Goal: Find contact information: Find contact information

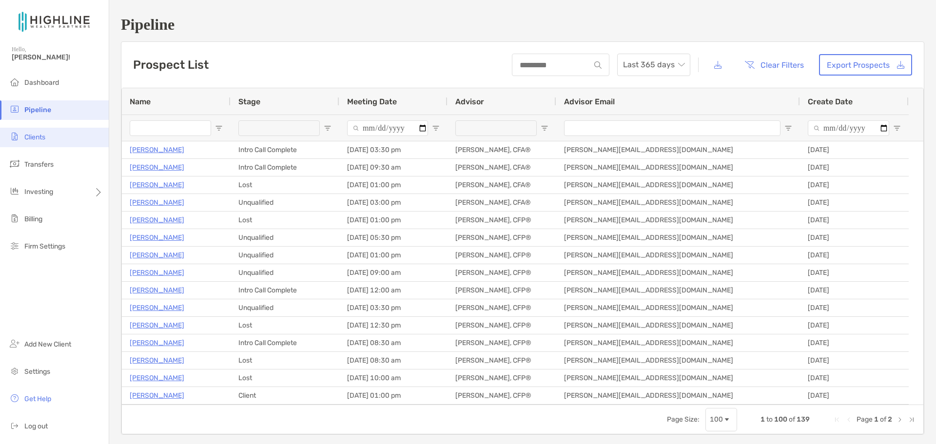
click at [24, 133] on span "Clients" at bounding box center [34, 137] width 21 height 8
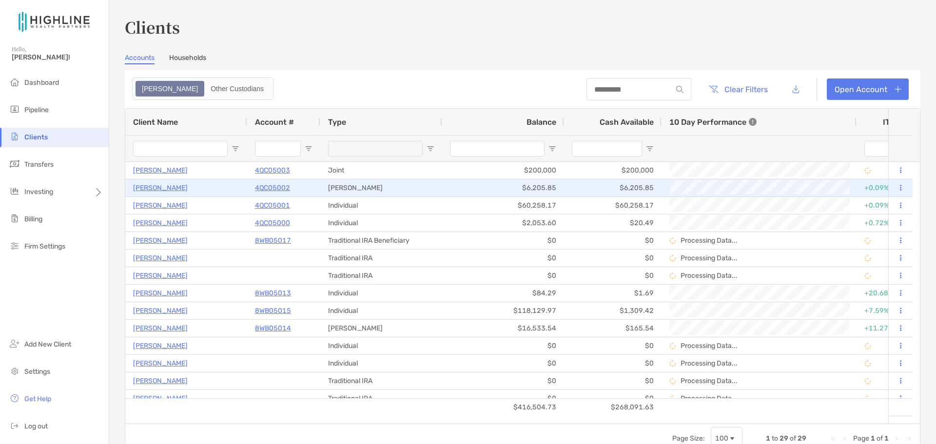
click at [153, 189] on p "[PERSON_NAME]" at bounding box center [160, 188] width 55 height 12
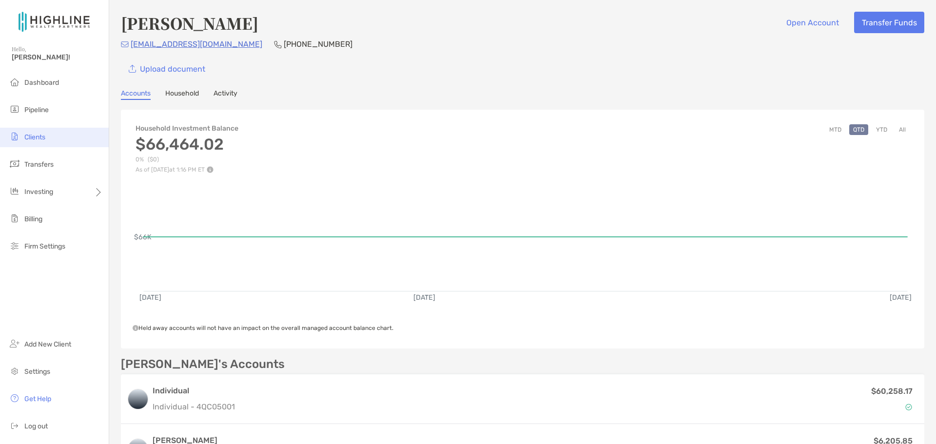
click at [45, 137] on span "Clients" at bounding box center [34, 137] width 21 height 8
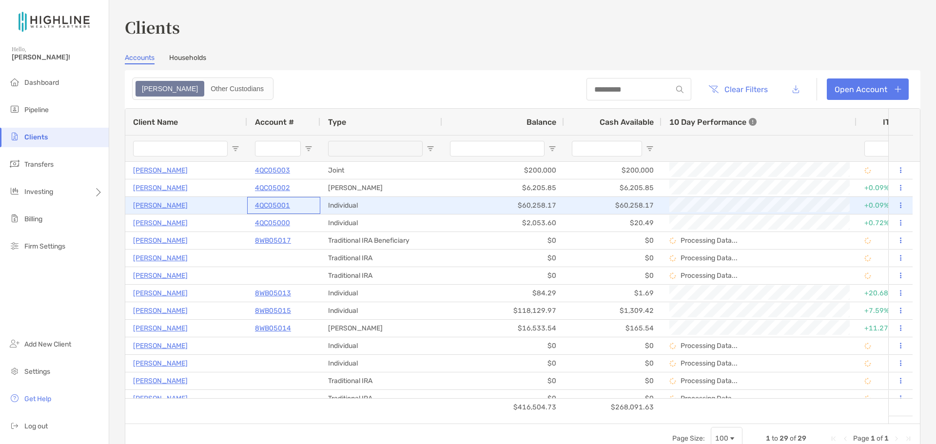
click at [280, 206] on p "4QC05001" at bounding box center [272, 205] width 35 height 12
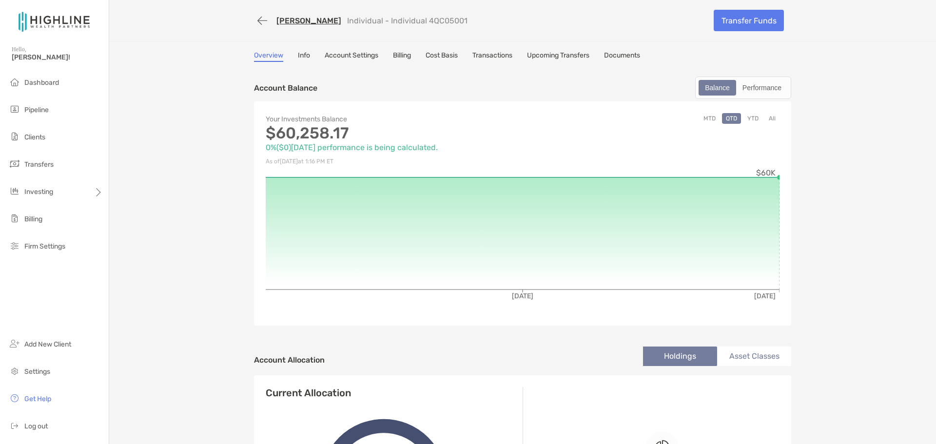
click at [298, 57] on link "Info" at bounding box center [304, 56] width 12 height 11
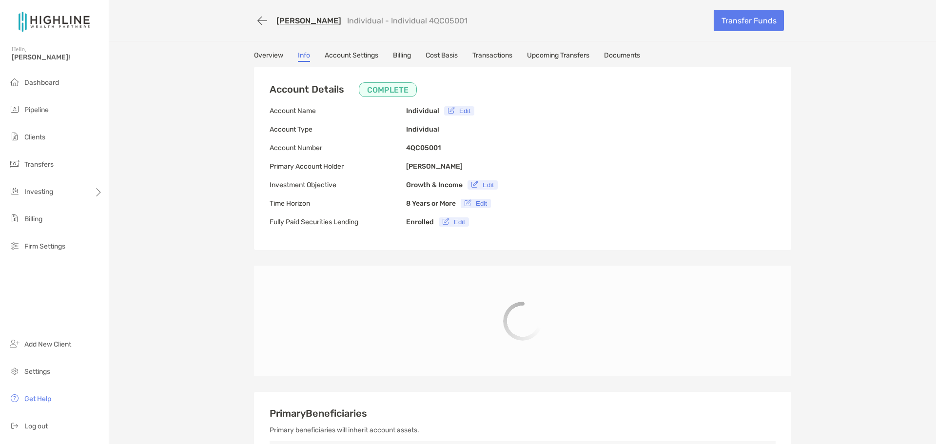
type input "**********"
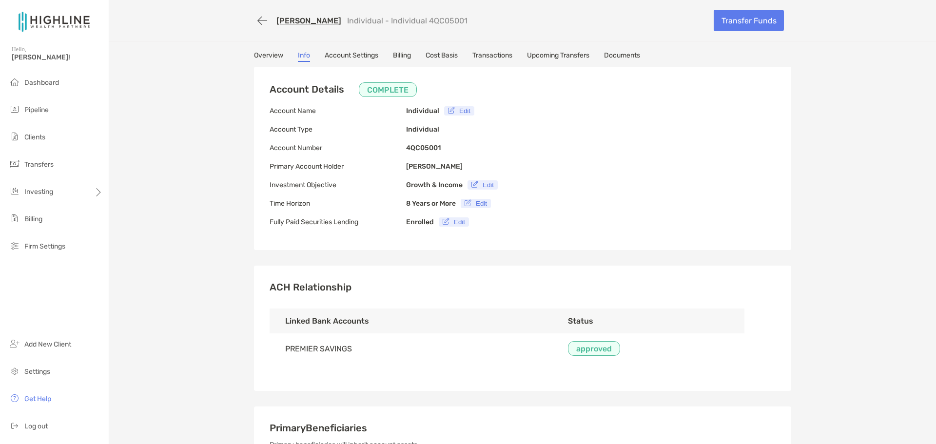
click at [341, 53] on link "Account Settings" at bounding box center [352, 56] width 54 height 11
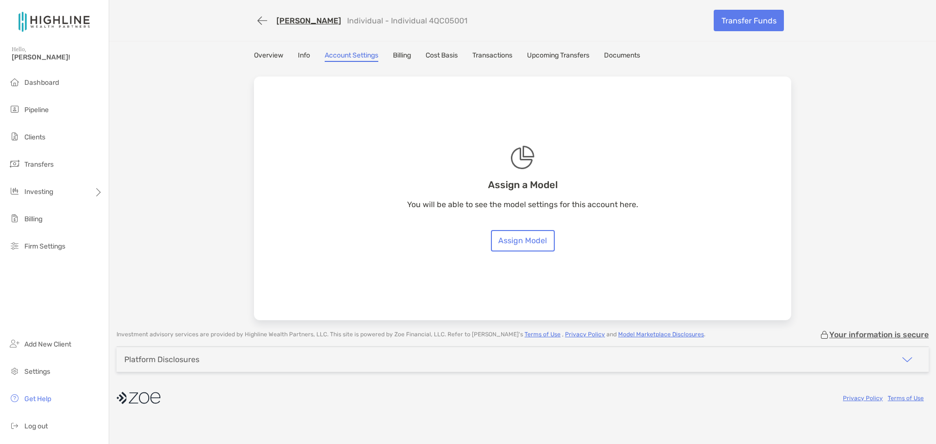
click at [624, 56] on link "Documents" at bounding box center [622, 56] width 36 height 11
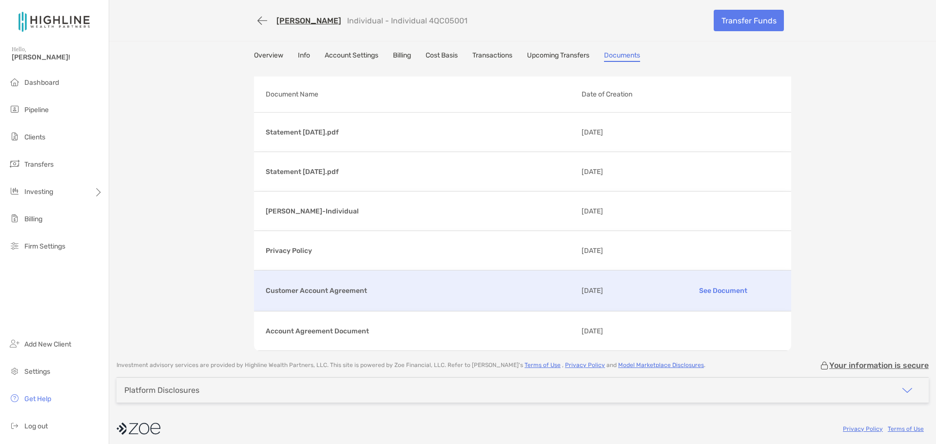
click at [347, 285] on p "Customer Account Agreement" at bounding box center [420, 291] width 308 height 12
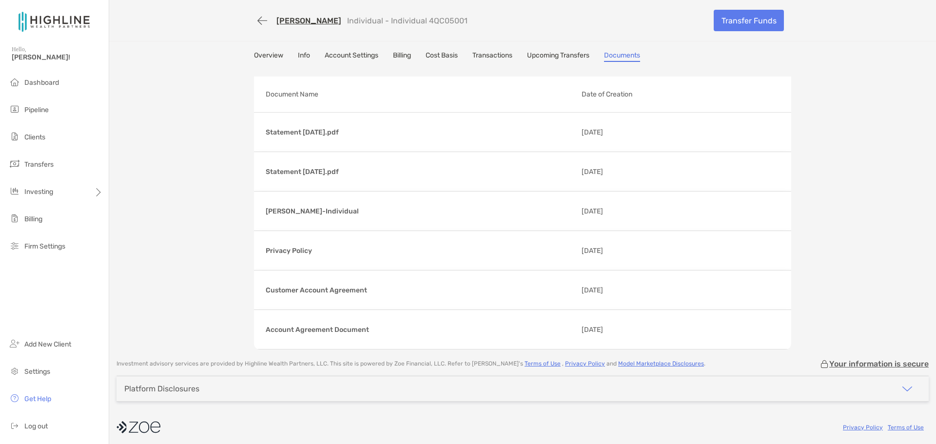
click at [299, 56] on link "Info" at bounding box center [304, 56] width 12 height 11
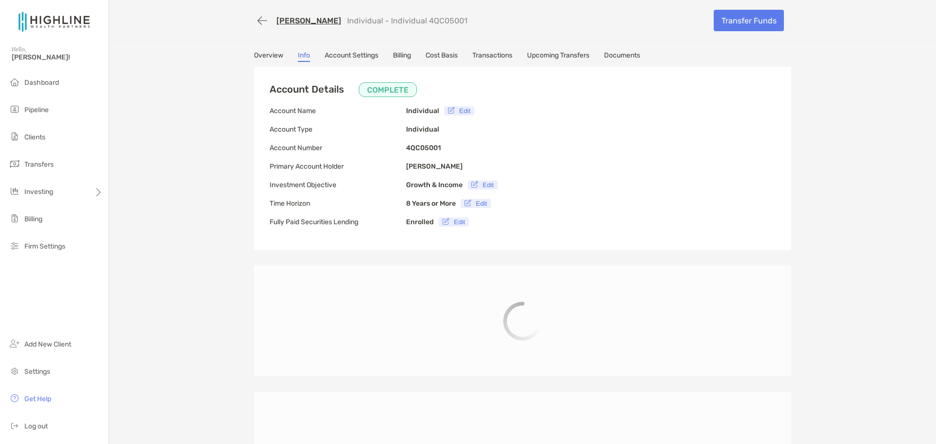
type input "**********"
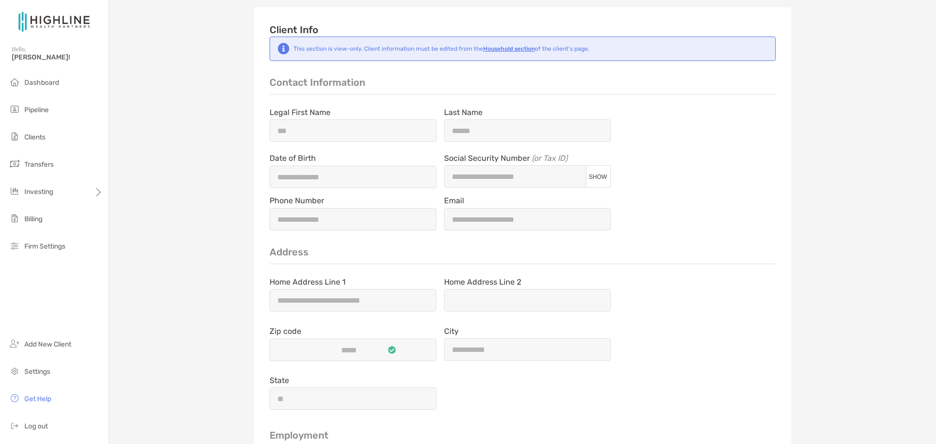
scroll to position [682, 0]
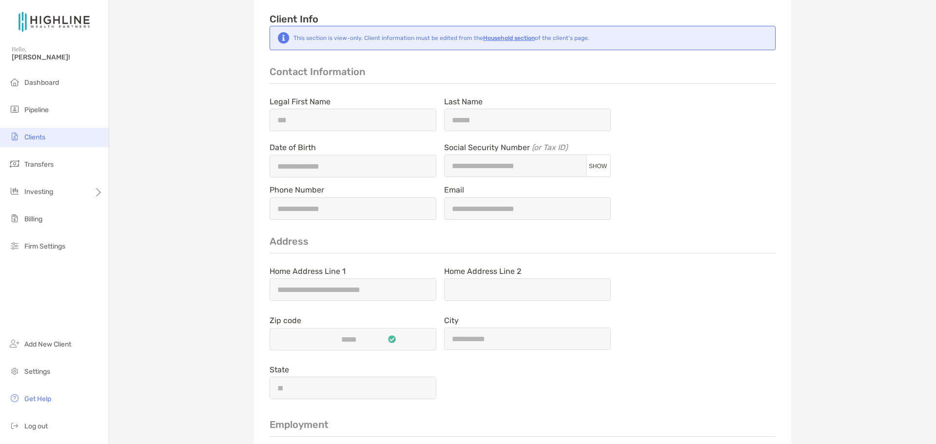
click at [23, 136] on li "Clients" at bounding box center [54, 137] width 109 height 19
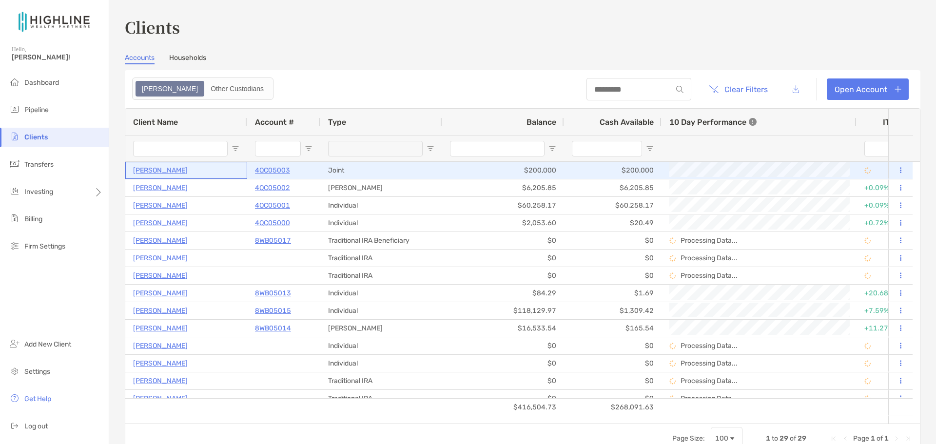
click at [169, 172] on p "[PERSON_NAME]" at bounding box center [160, 170] width 55 height 12
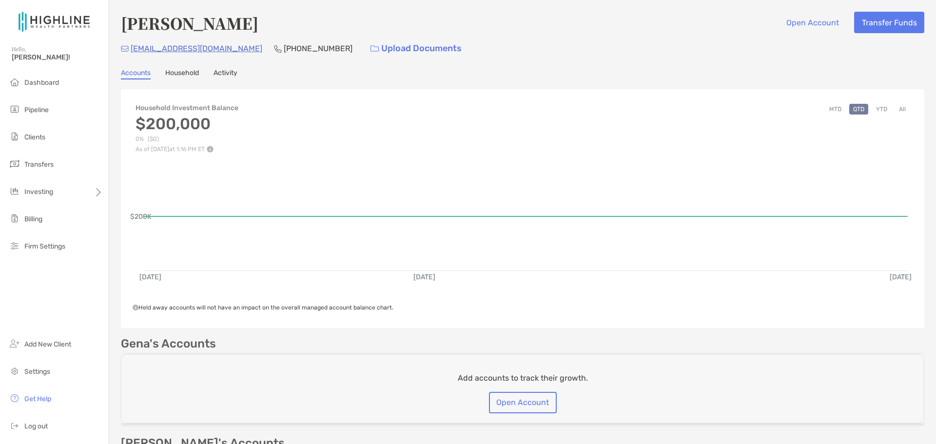
click at [171, 72] on link "Household" at bounding box center [182, 74] width 34 height 11
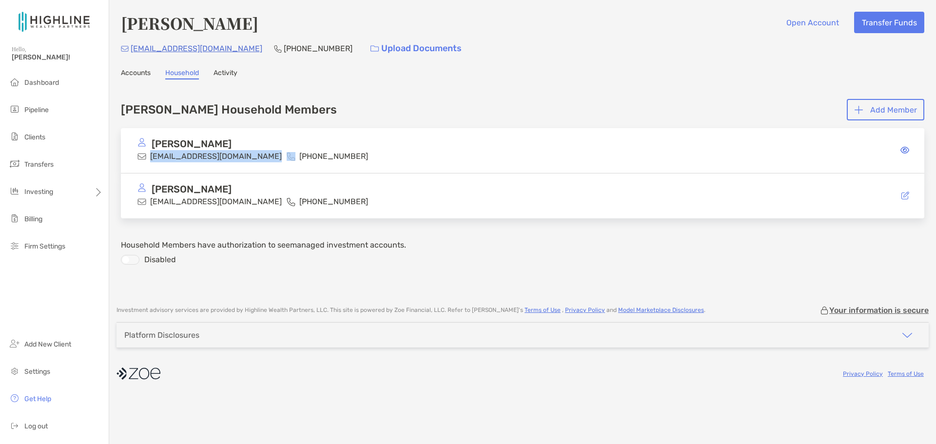
drag, startPoint x: 150, startPoint y: 156, endPoint x: 238, endPoint y: 154, distance: 87.8
click at [238, 154] on div "[PERSON_NAME] [PERSON_NAME][EMAIL_ADDRESS][DOMAIN_NAME] [PHONE_NUMBER]" at bounding box center [283, 150] width 293 height 24
copy p "[EMAIL_ADDRESS][DOMAIN_NAME]"
drag, startPoint x: 150, startPoint y: 200, endPoint x: 248, endPoint y: 206, distance: 98.2
click at [248, 206] on div "[EMAIL_ADDRESS][DOMAIN_NAME]" at bounding box center [209, 201] width 144 height 12
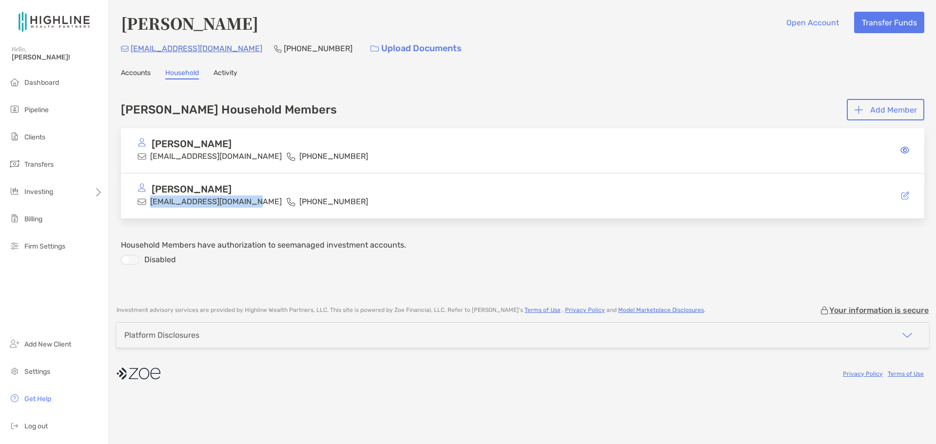
copy p "[EMAIL_ADDRESS][DOMAIN_NAME]"
